Goal: Find specific page/section: Find specific page/section

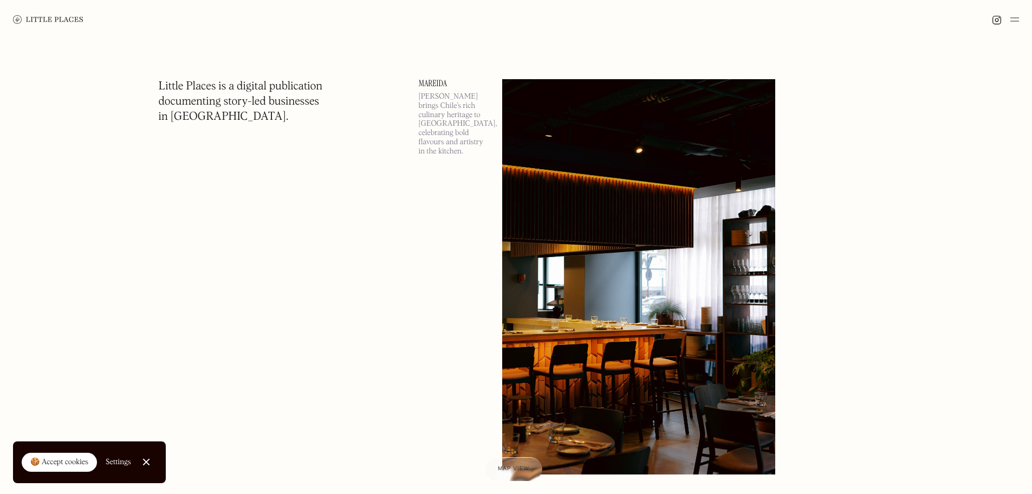
scroll to position [17, 0]
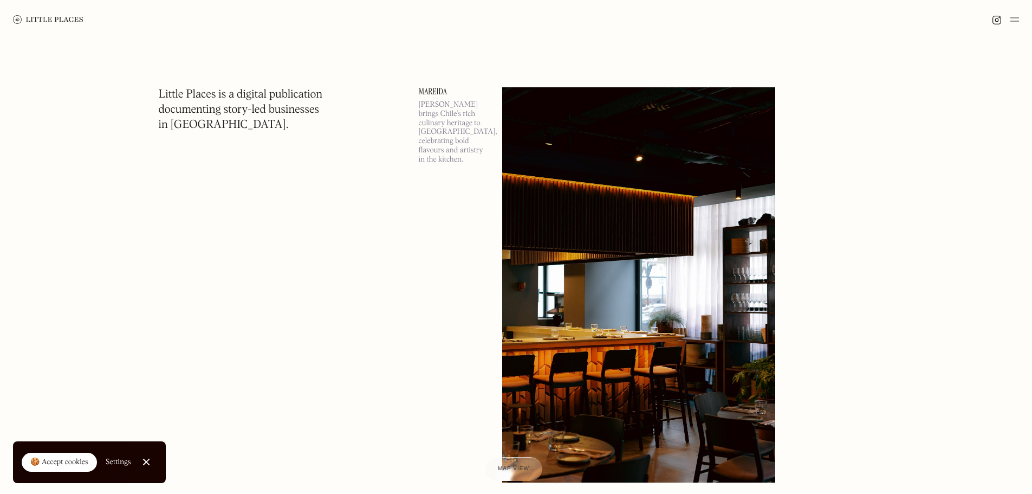
click at [1013, 19] on img at bounding box center [1014, 19] width 9 height 13
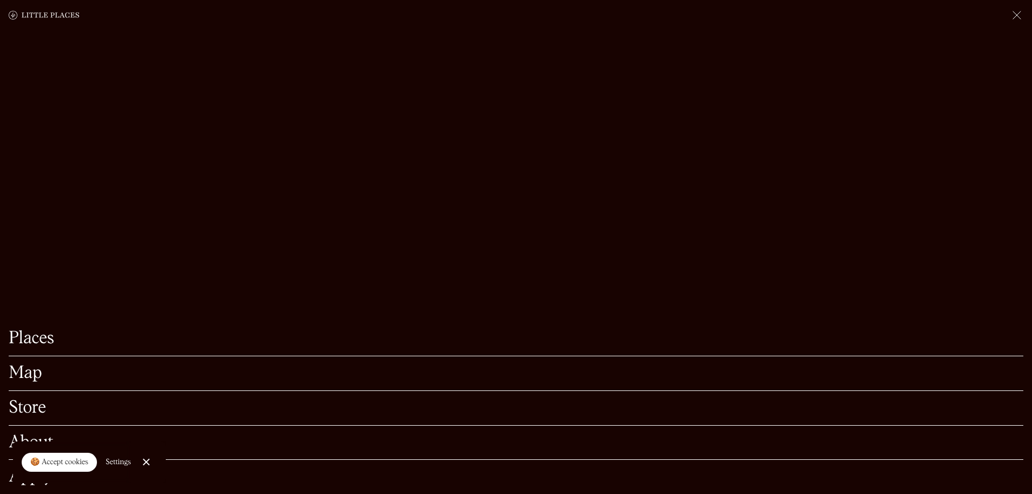
click at [21, 365] on link "Map" at bounding box center [516, 373] width 1015 height 17
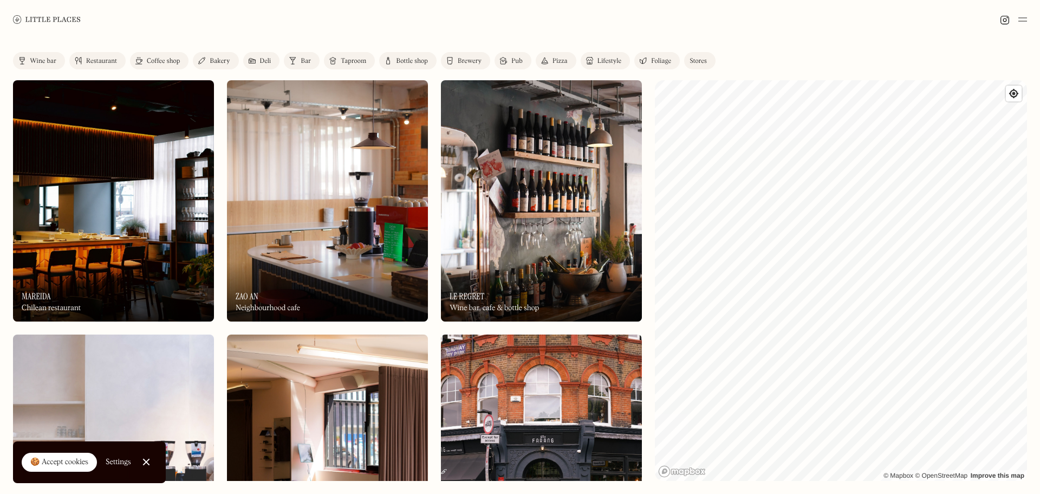
click at [113, 63] on div "Restaurant" at bounding box center [101, 61] width 31 height 7
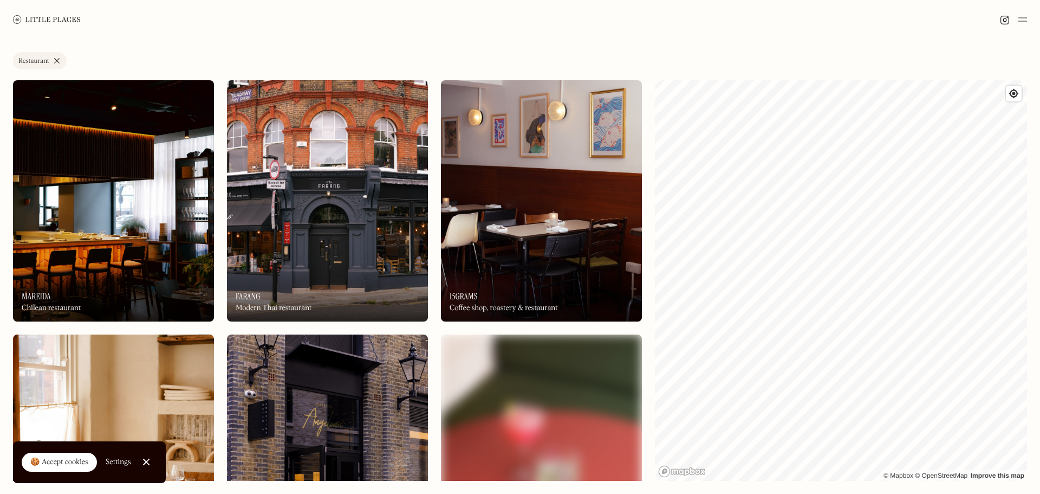
click at [56, 60] on link "Restaurant" at bounding box center [40, 60] width 54 height 17
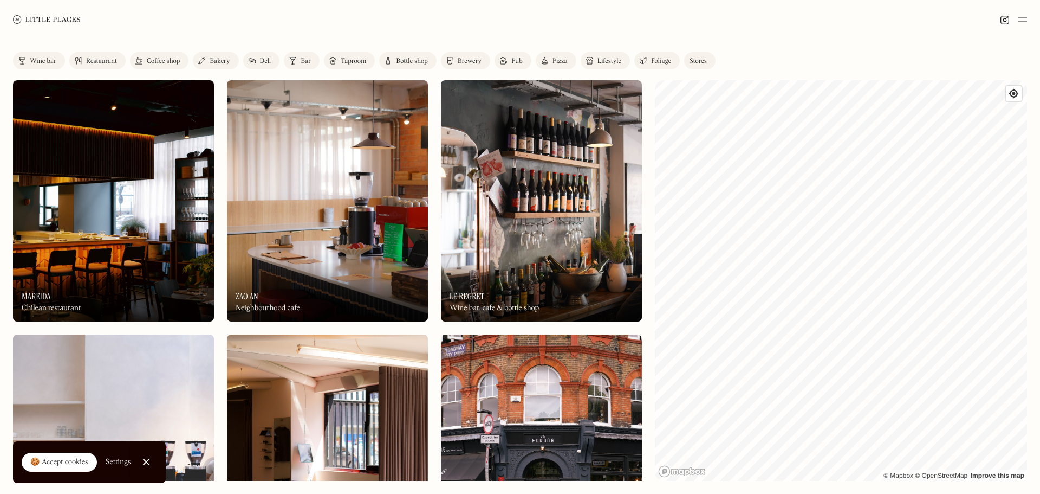
click at [559, 60] on div "Pizza" at bounding box center [560, 61] width 15 height 7
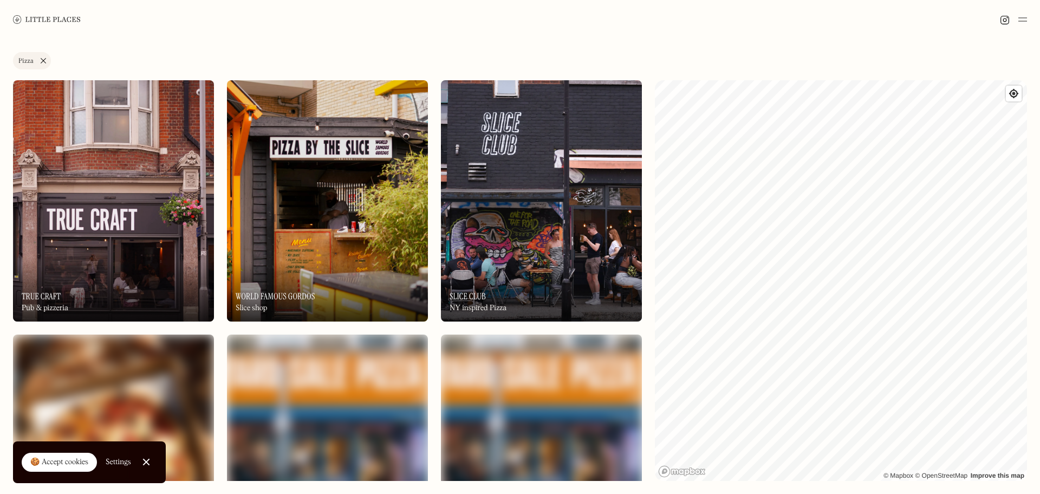
click at [43, 60] on link "Pizza" at bounding box center [32, 60] width 38 height 17
